Goal: Task Accomplishment & Management: Use online tool/utility

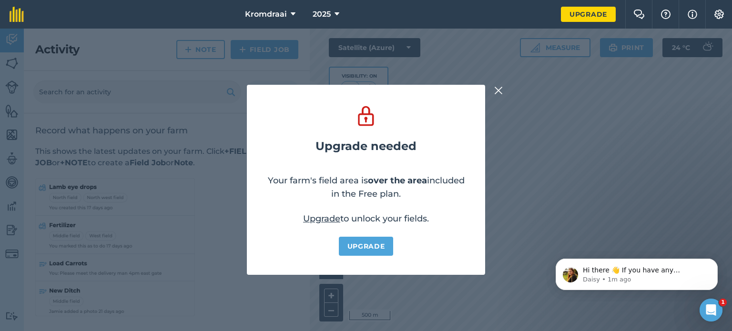
click at [496, 88] on img at bounding box center [498, 90] width 9 height 11
click at [495, 93] on img at bounding box center [498, 90] width 9 height 11
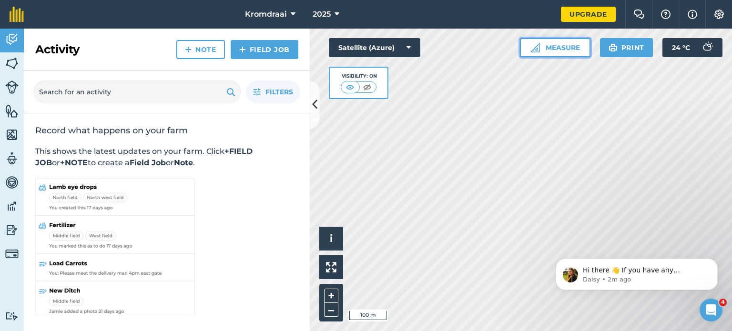
click at [546, 48] on button "Measure" at bounding box center [555, 47] width 71 height 19
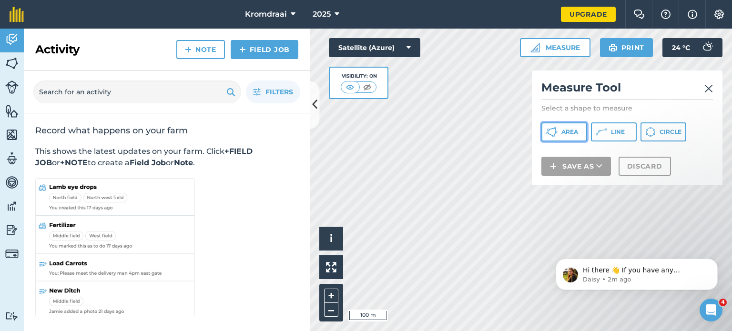
click at [577, 133] on span "Area" at bounding box center [569, 132] width 17 height 8
click at [414, 91] on div "Satellite (Azure) Visibility: On" at bounding box center [374, 68] width 91 height 61
click at [453, 15] on div "Kromdraai 2025 Upgrade Farm Chat Help Info Settings Map printing is not availab…" at bounding box center [366, 165] width 732 height 331
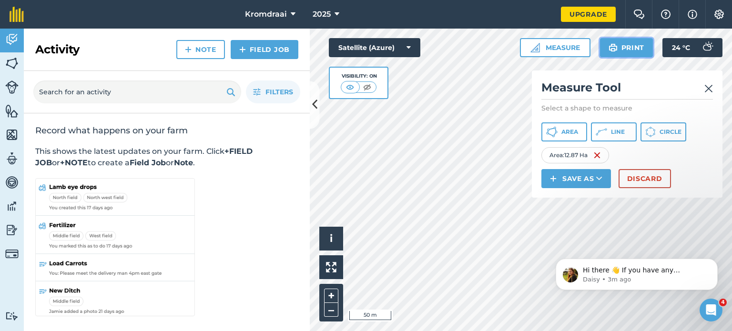
click at [621, 45] on button "Print" at bounding box center [626, 47] width 53 height 19
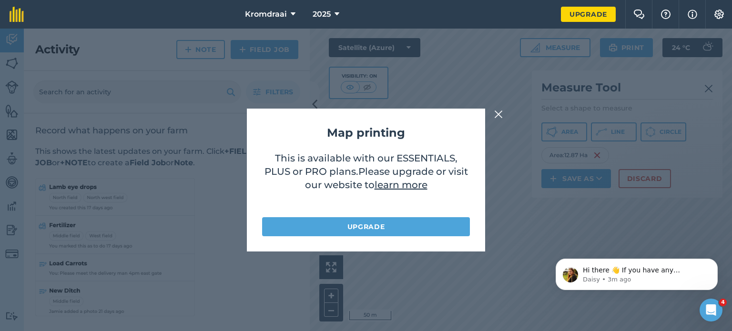
click at [501, 113] on img at bounding box center [498, 114] width 9 height 11
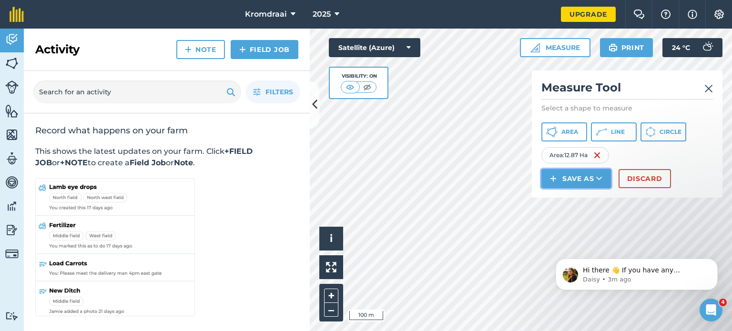
click at [558, 177] on button "Save as" at bounding box center [576, 178] width 70 height 19
click at [566, 181] on button "Save as" at bounding box center [576, 178] width 70 height 19
click at [564, 203] on link "Field" at bounding box center [576, 200] width 67 height 21
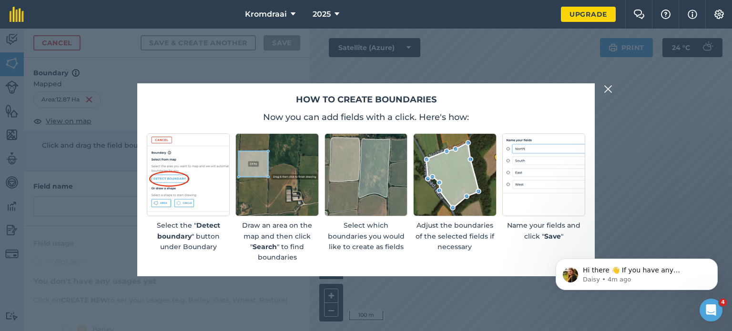
click at [507, 239] on p "Name your fields and click " Save "" at bounding box center [543, 230] width 83 height 21
click at [607, 85] on img at bounding box center [608, 88] width 9 height 11
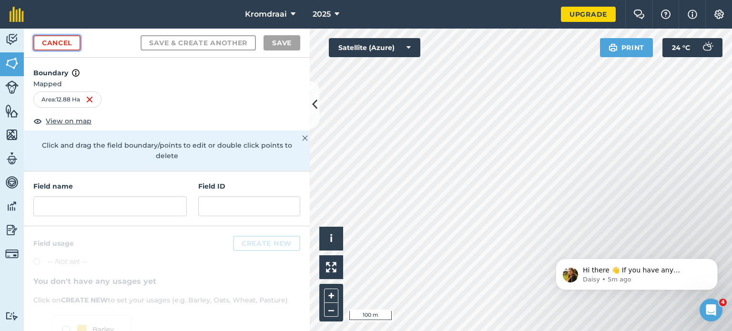
click at [66, 40] on link "Cancel" at bounding box center [56, 42] width 47 height 15
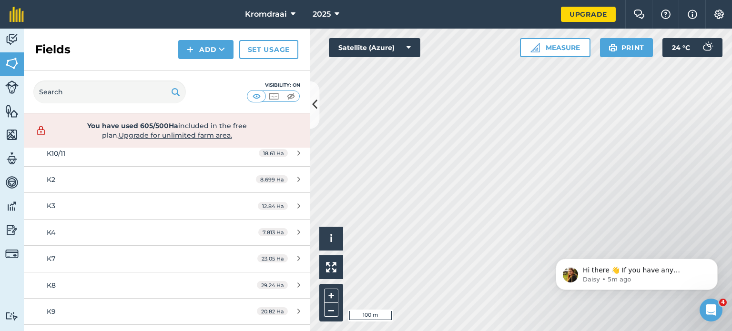
scroll to position [61, 0]
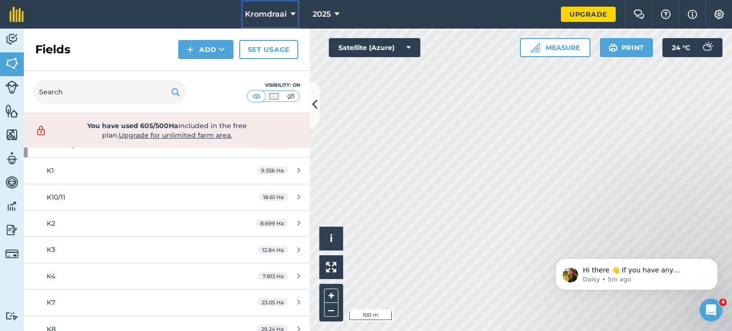
click at [270, 16] on span "Kromdraai" at bounding box center [266, 14] width 42 height 11
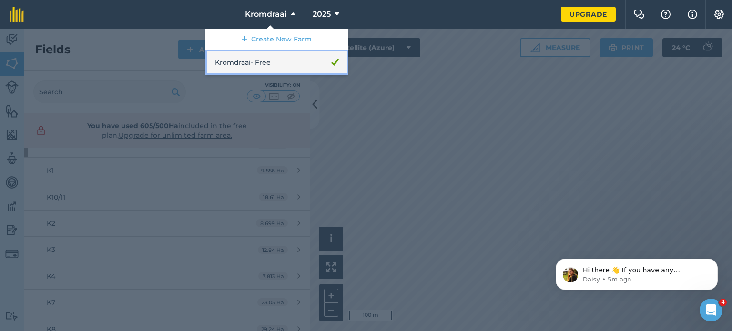
click at [325, 71] on link "Kromdraai - Free" at bounding box center [276, 62] width 143 height 25
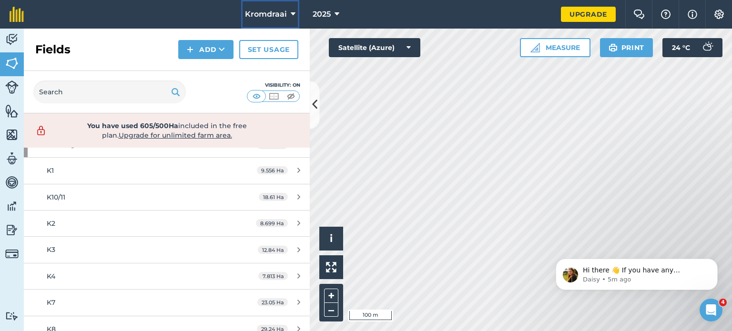
click at [293, 22] on button "Kromdraai" at bounding box center [270, 14] width 58 height 29
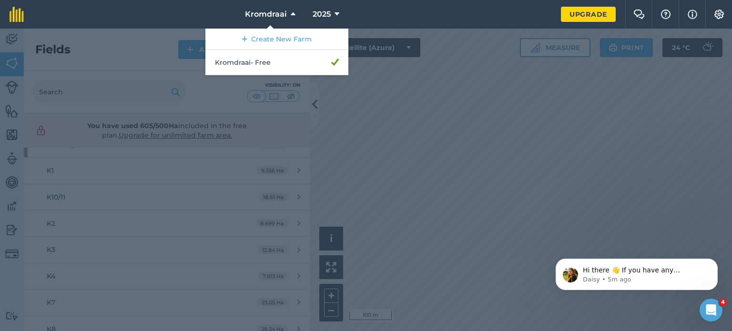
drag, startPoint x: 292, startPoint y: 53, endPoint x: 387, endPoint y: 217, distance: 189.6
click at [387, 217] on div at bounding box center [366, 180] width 732 height 303
